Goal: Task Accomplishment & Management: Manage account settings

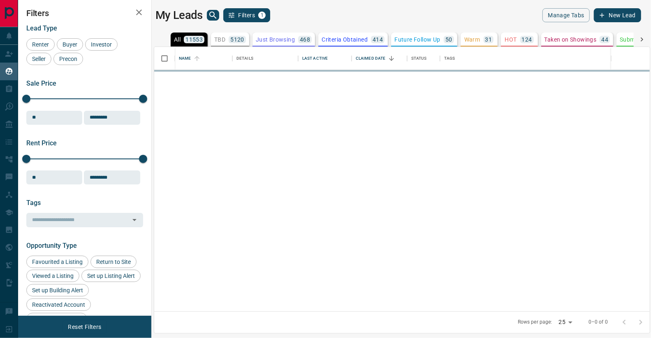
scroll to position [265, 496]
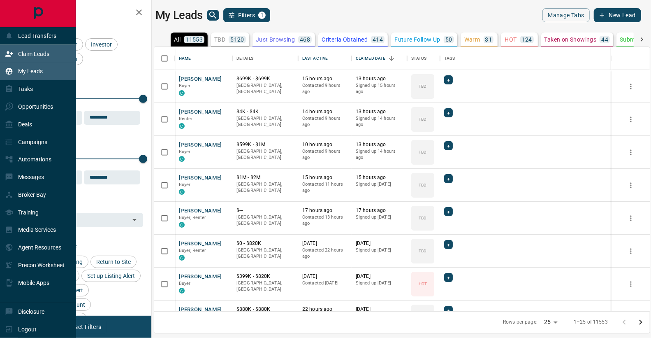
click at [34, 54] on p "Claim Leads" at bounding box center [33, 54] width 31 height 7
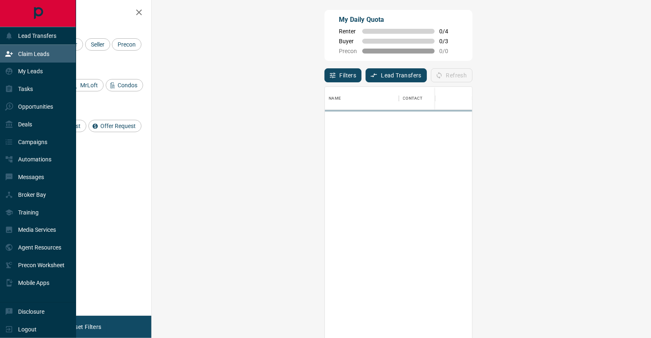
scroll to position [258, 482]
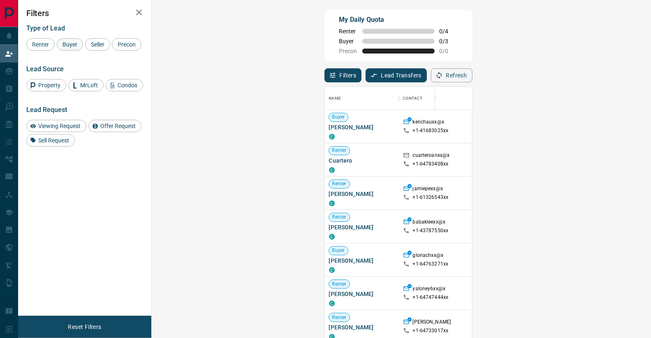
click at [67, 44] on span "Buyer" at bounding box center [70, 44] width 21 height 7
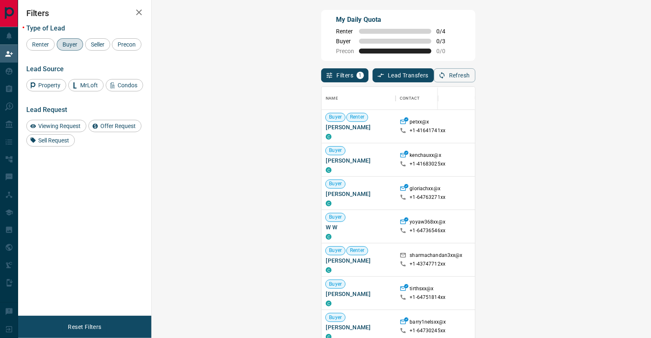
click at [639, 251] on span "Viewing Request ( 1 )" at bounding box center [661, 254] width 45 height 6
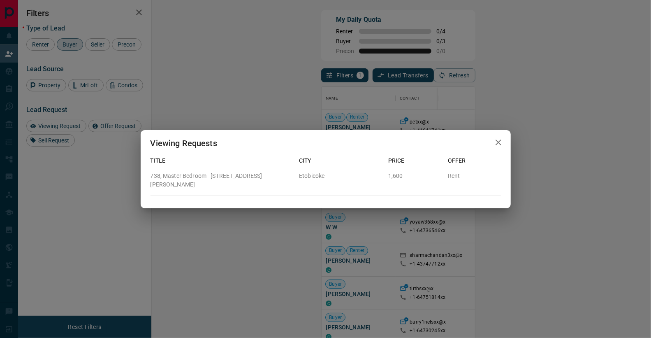
click at [497, 144] on icon "button" at bounding box center [499, 142] width 10 height 10
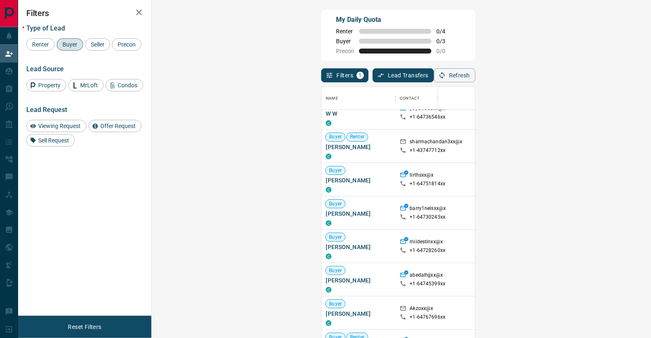
scroll to position [0, 0]
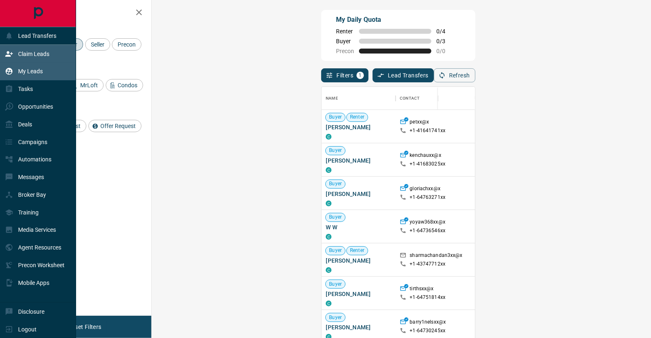
click at [23, 71] on p "My Leads" at bounding box center [30, 71] width 25 height 7
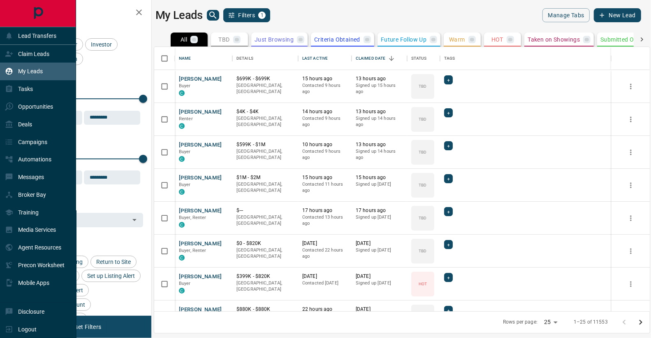
scroll to position [265, 496]
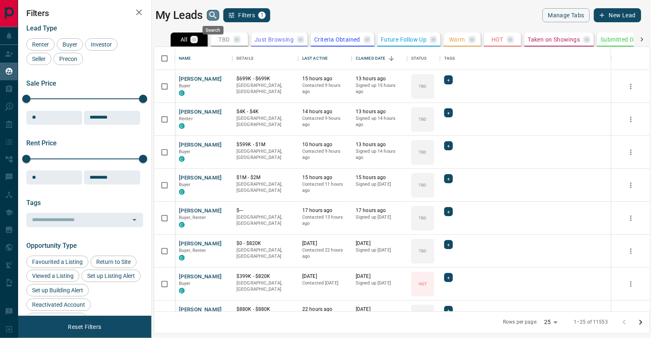
click at [212, 14] on icon "search button" at bounding box center [213, 15] width 10 height 10
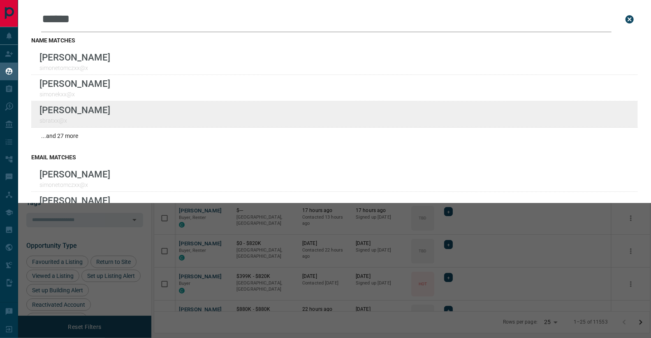
type input "******"
click at [0, 0] on div "Lead Transfers Claim Leads My Leads Tasks Opportunities Deals Campaigns Automat…" at bounding box center [325, 164] width 651 height 328
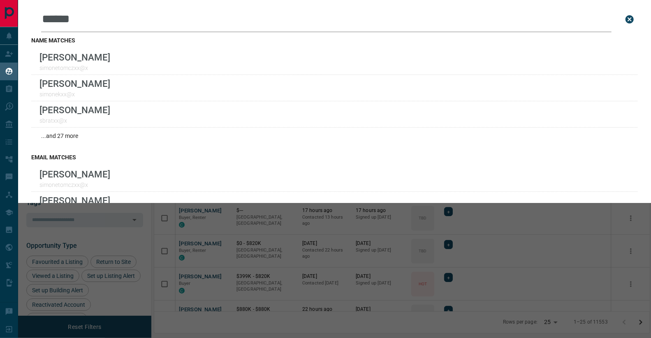
click at [633, 19] on icon "close search bar" at bounding box center [630, 19] width 8 height 8
